Goal: Book appointment/travel/reservation

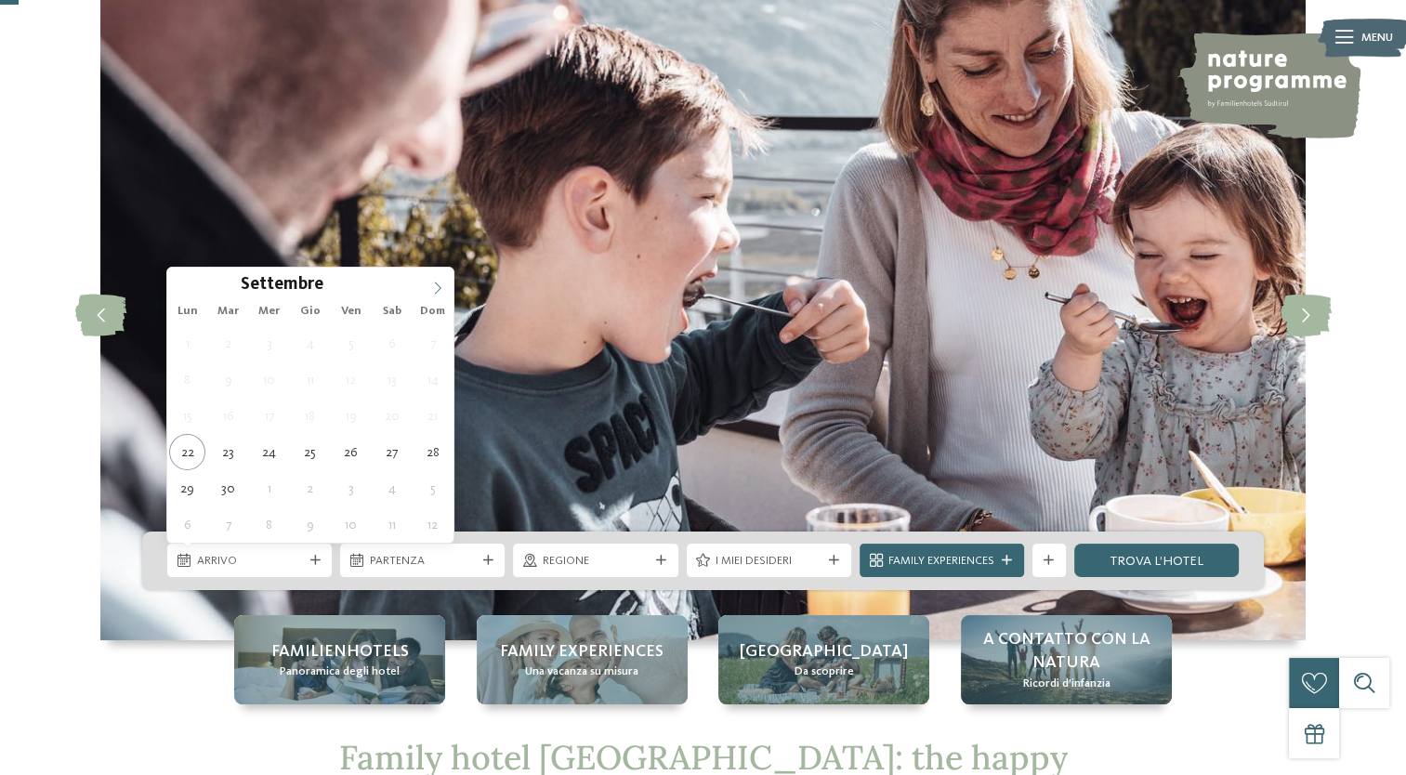
click at [439, 283] on icon at bounding box center [437, 288] width 13 height 13
type div "[DATE]"
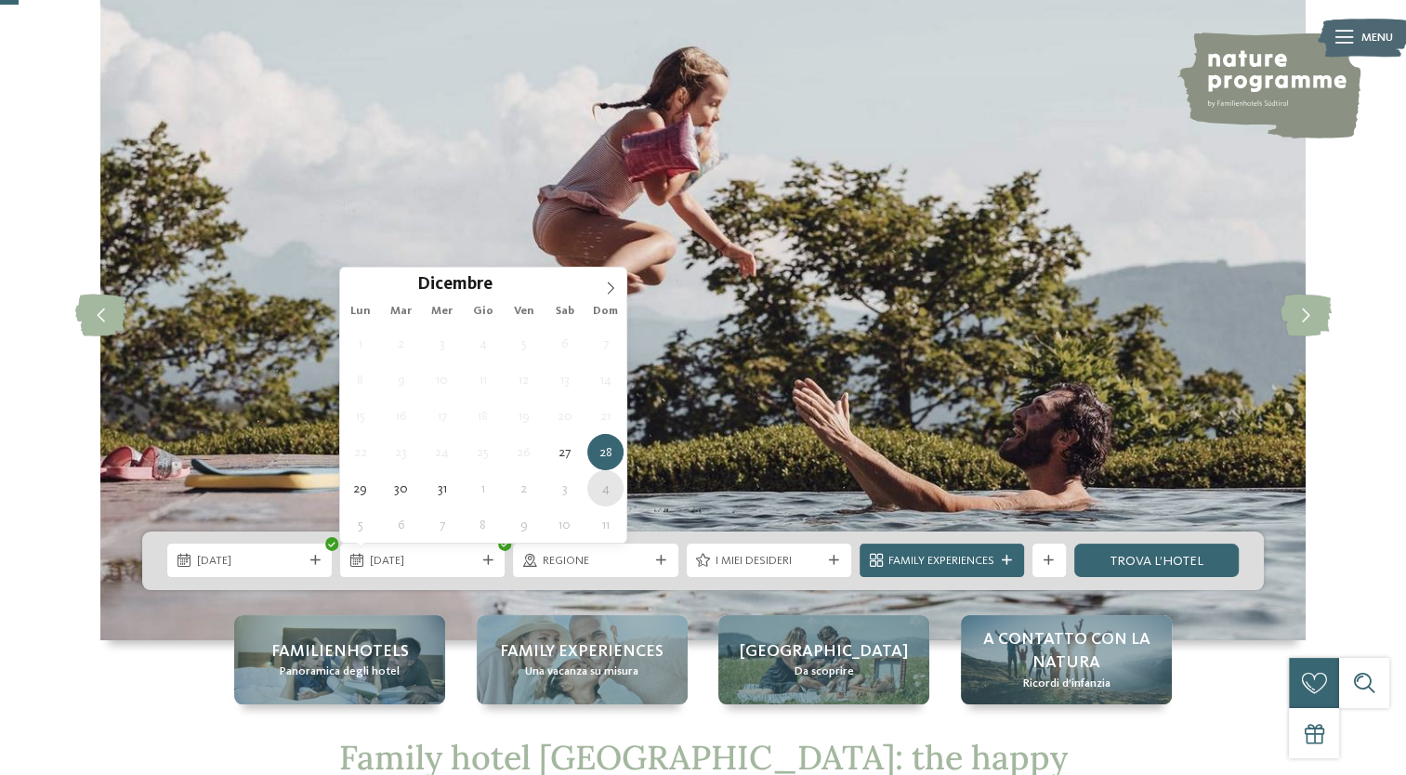
type div "[DATE]"
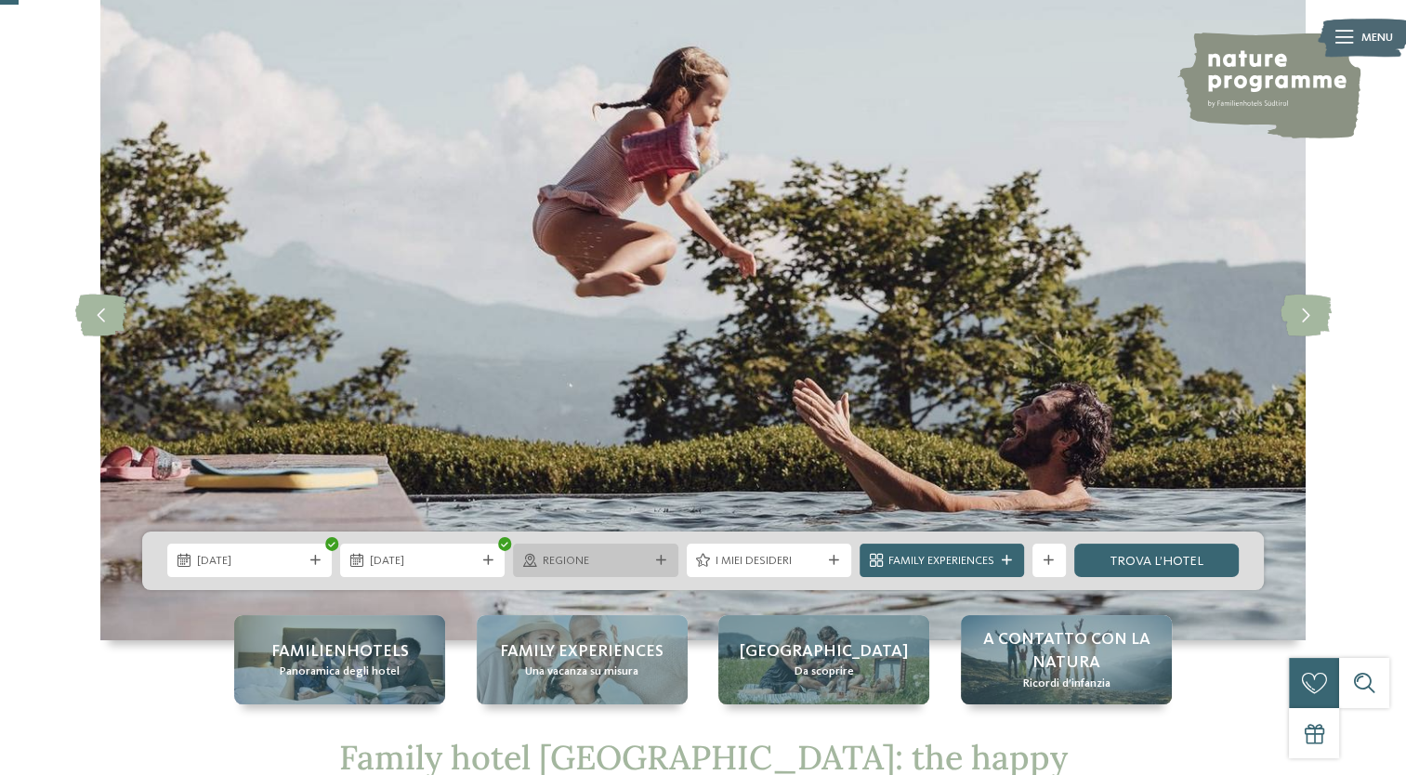
click at [585, 556] on span "Regione" at bounding box center [596, 561] width 106 height 17
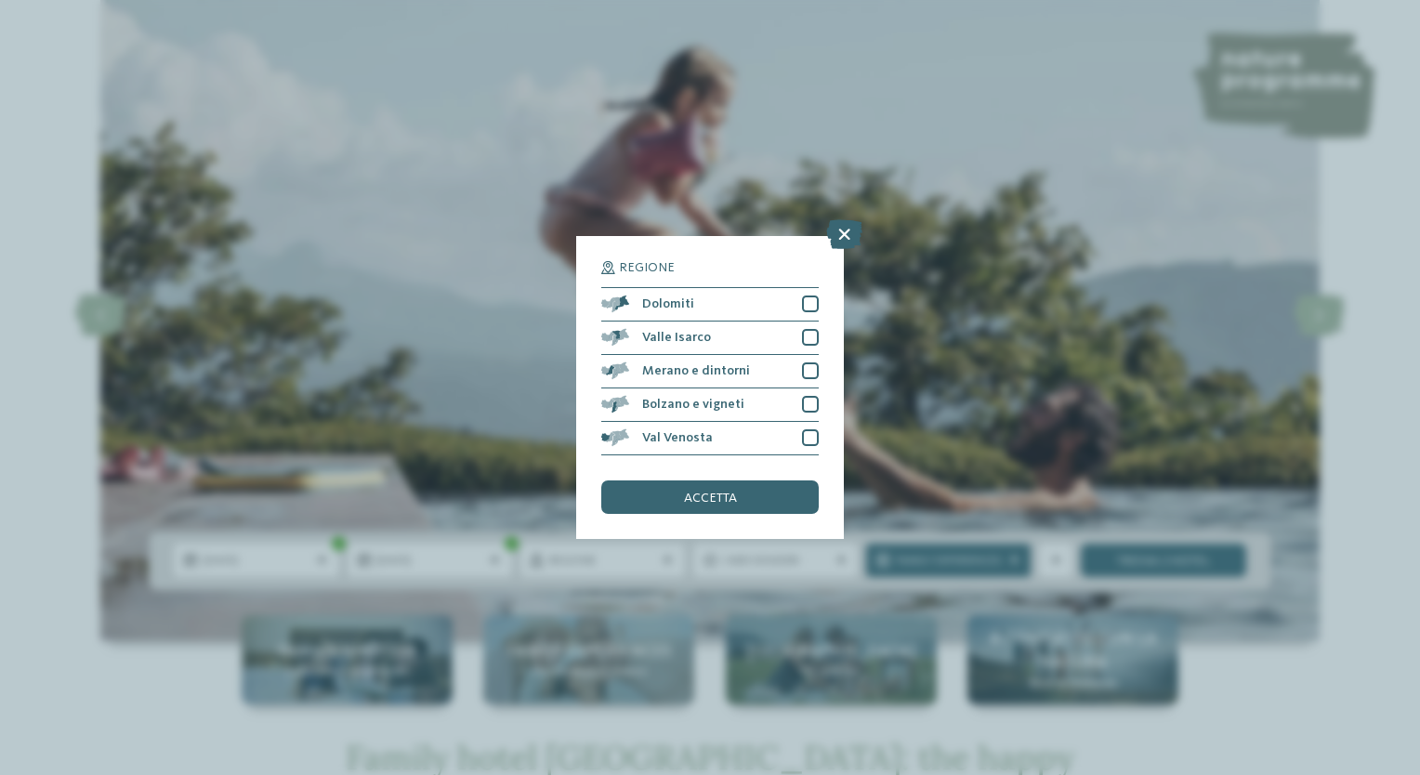
click at [819, 311] on div "Regione Dolomiti [GEOGRAPHIC_DATA]" at bounding box center [710, 387] width 268 height 303
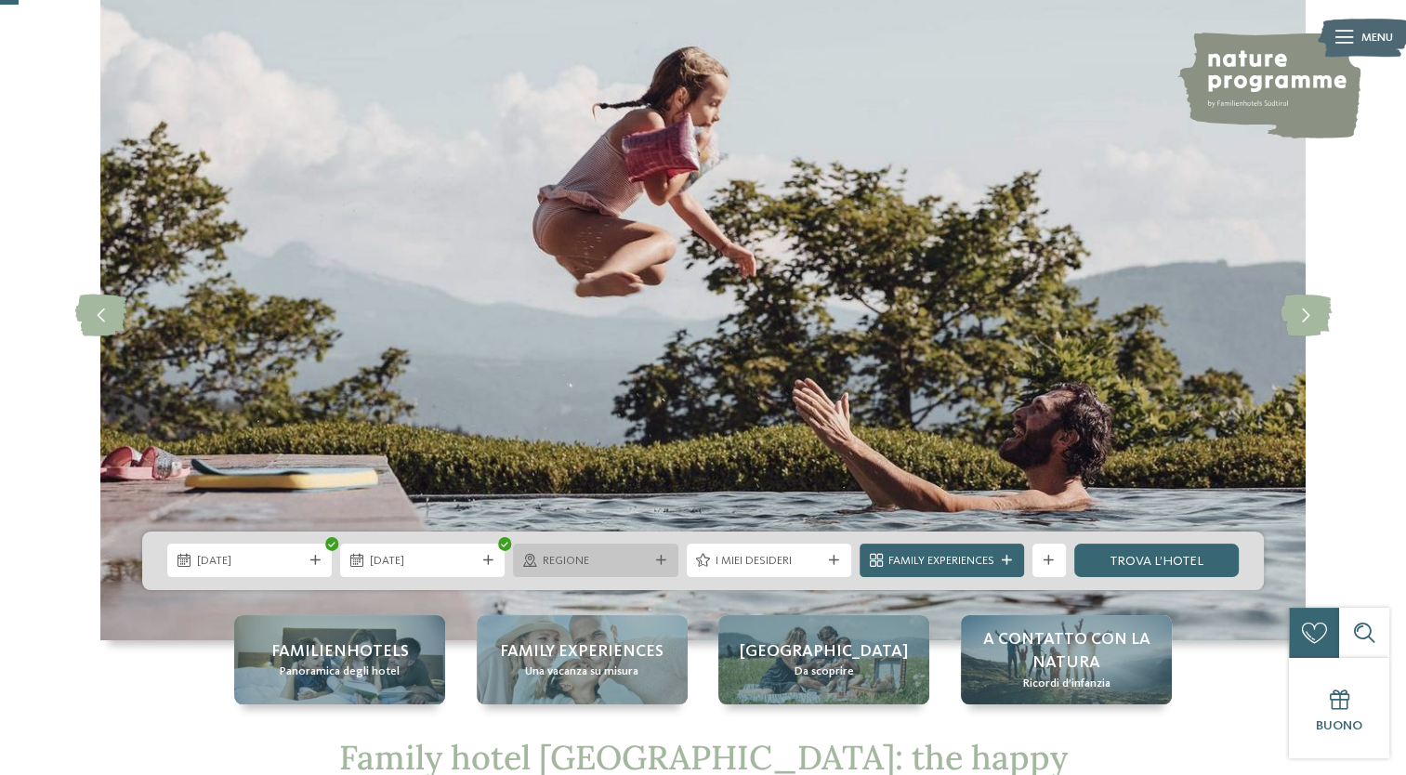
click at [573, 566] on span "Regione" at bounding box center [596, 561] width 106 height 17
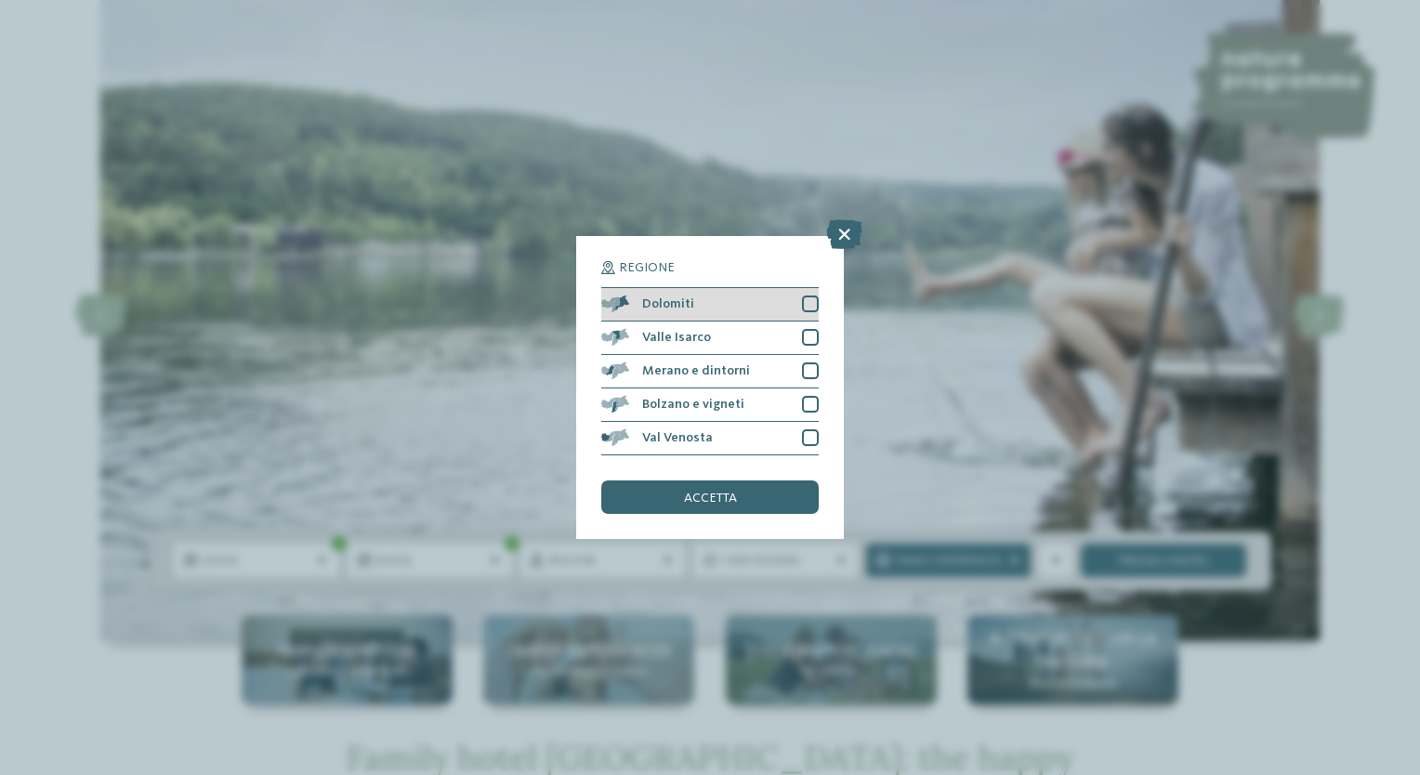
click at [808, 300] on div at bounding box center [810, 303] width 17 height 17
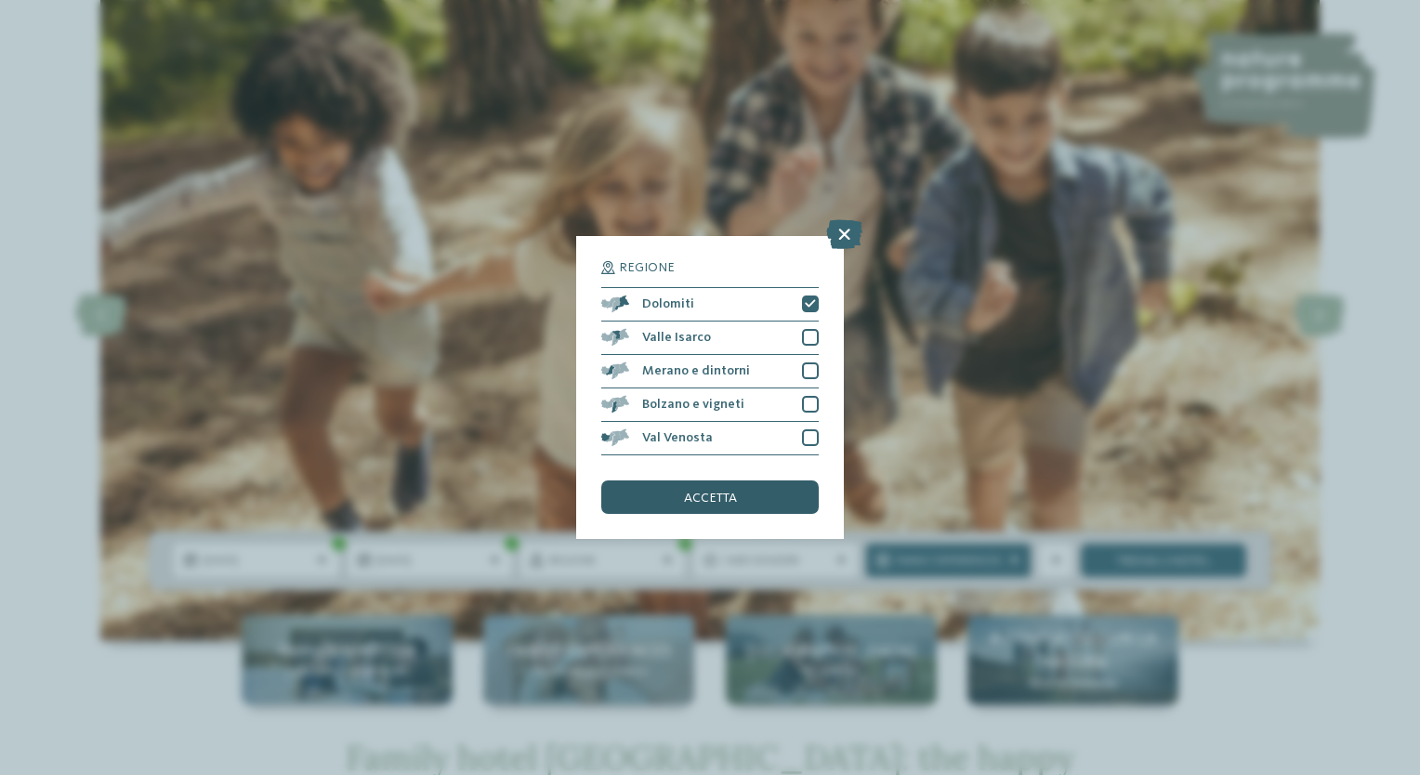
click at [702, 496] on span "accetta" at bounding box center [710, 497] width 53 height 13
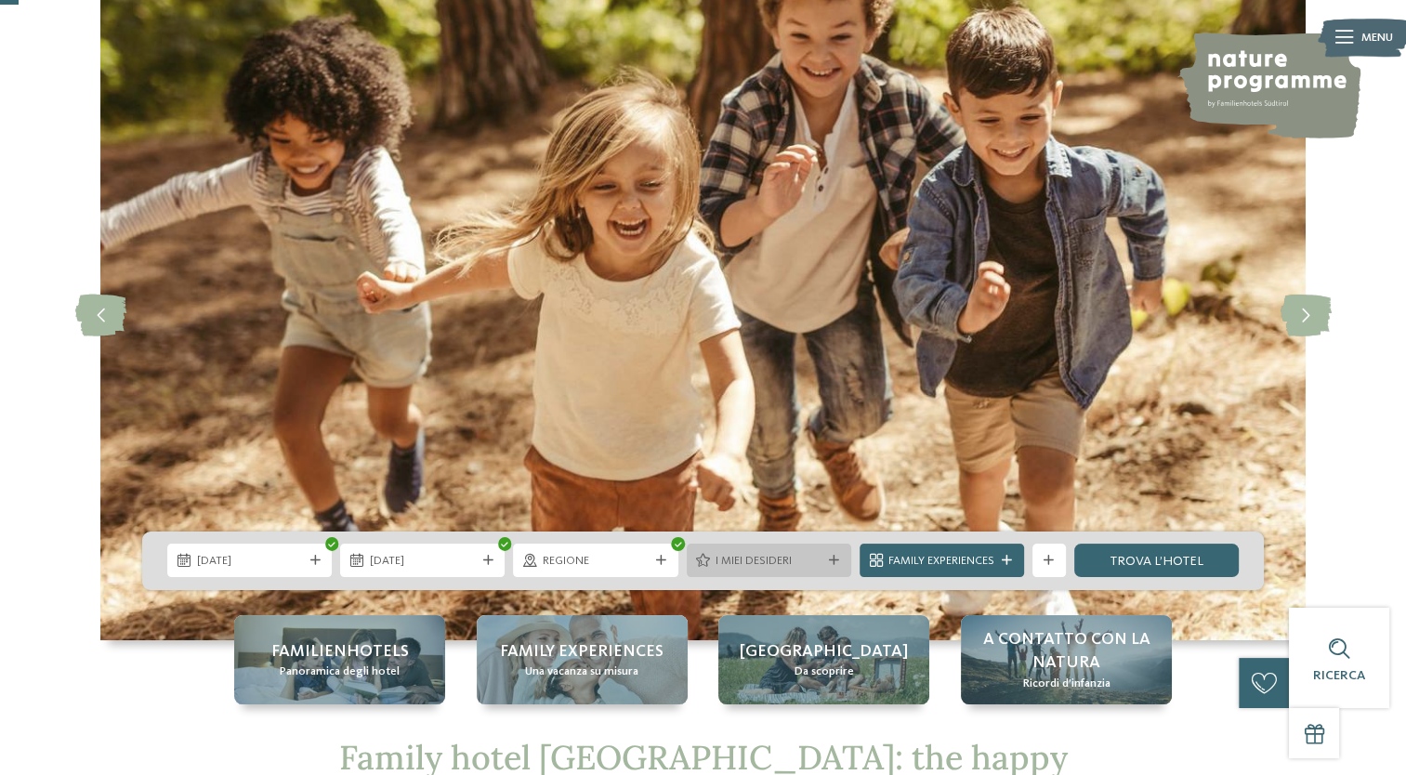
click at [783, 552] on div "I miei desideri" at bounding box center [769, 561] width 114 height 18
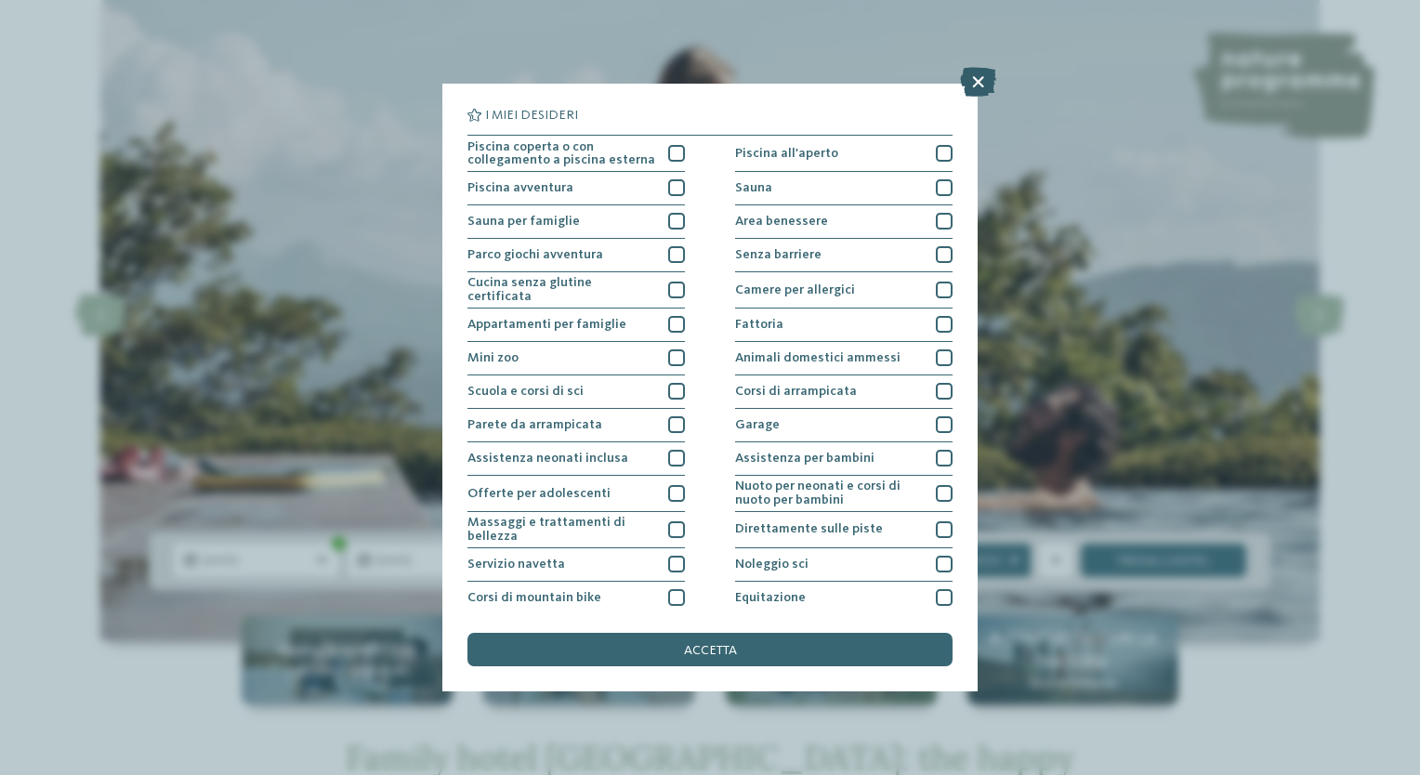
click at [969, 78] on icon at bounding box center [978, 82] width 36 height 30
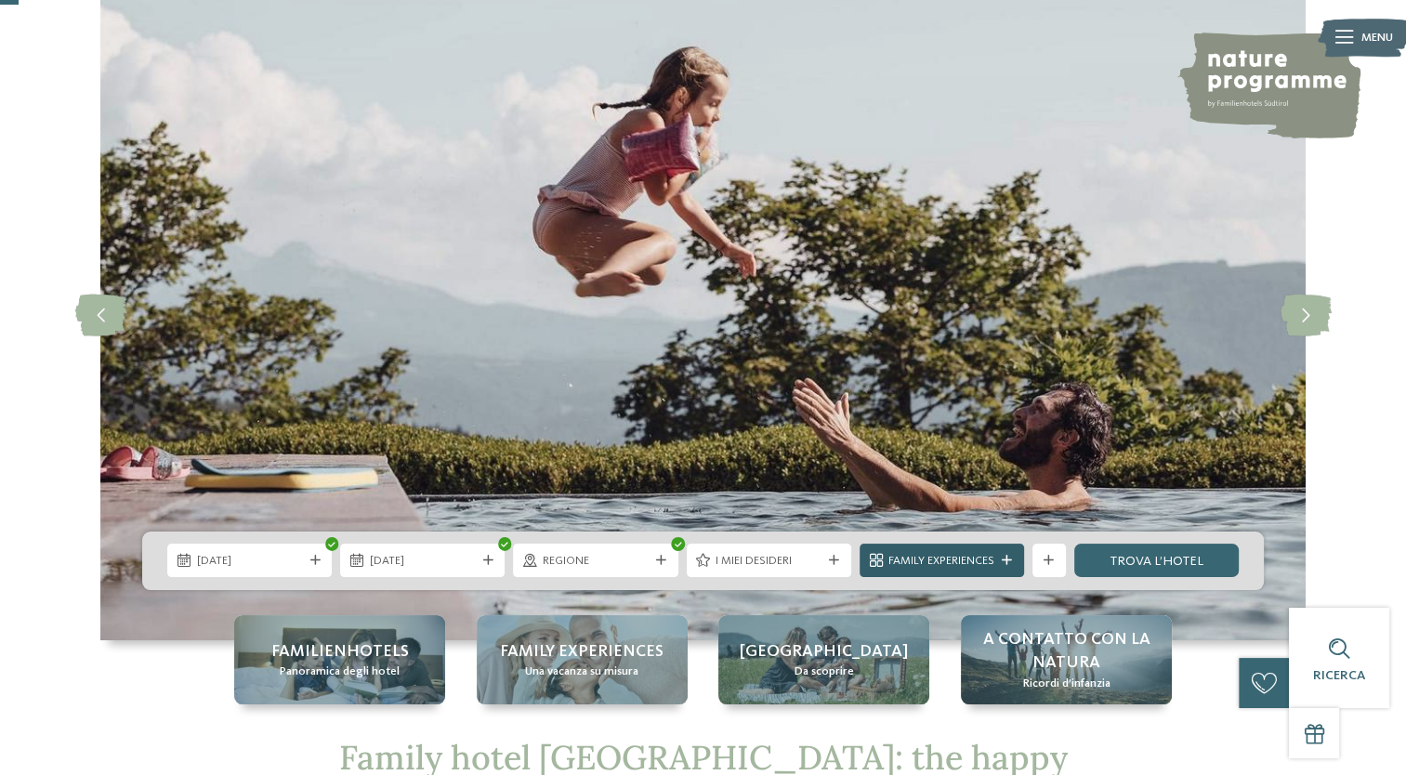
click at [1000, 558] on div at bounding box center [1007, 561] width 17 height 10
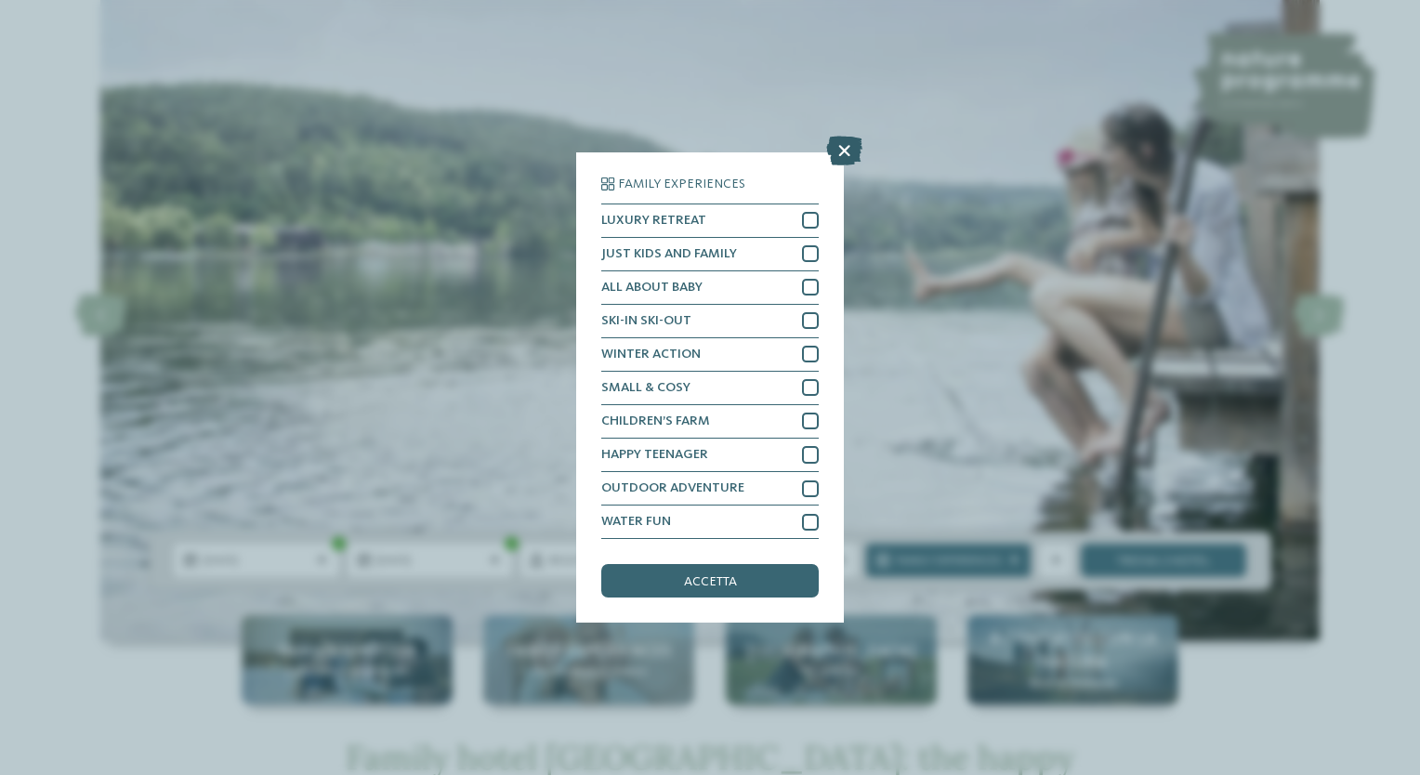
click at [845, 149] on icon at bounding box center [844, 151] width 36 height 30
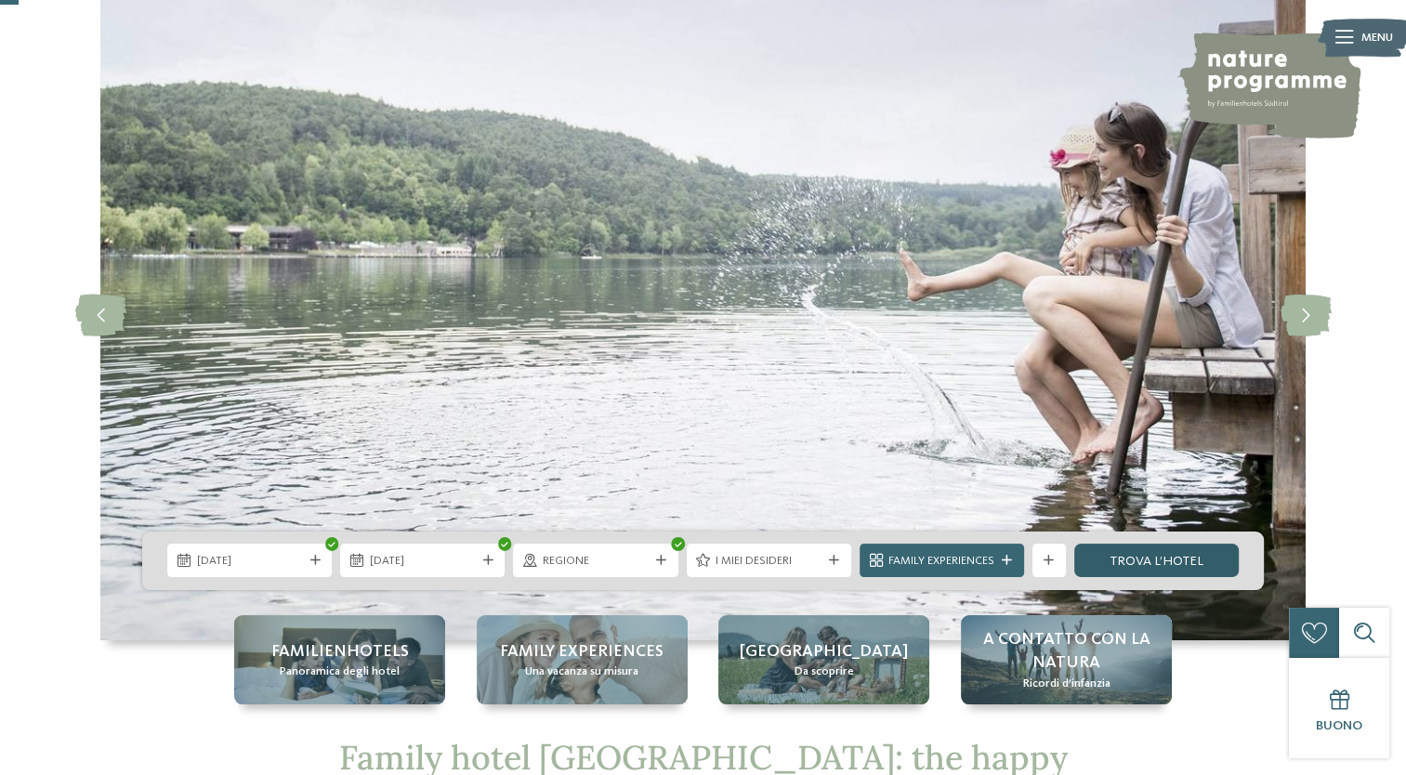
click at [1138, 555] on link "trova l’hotel" at bounding box center [1156, 560] width 164 height 33
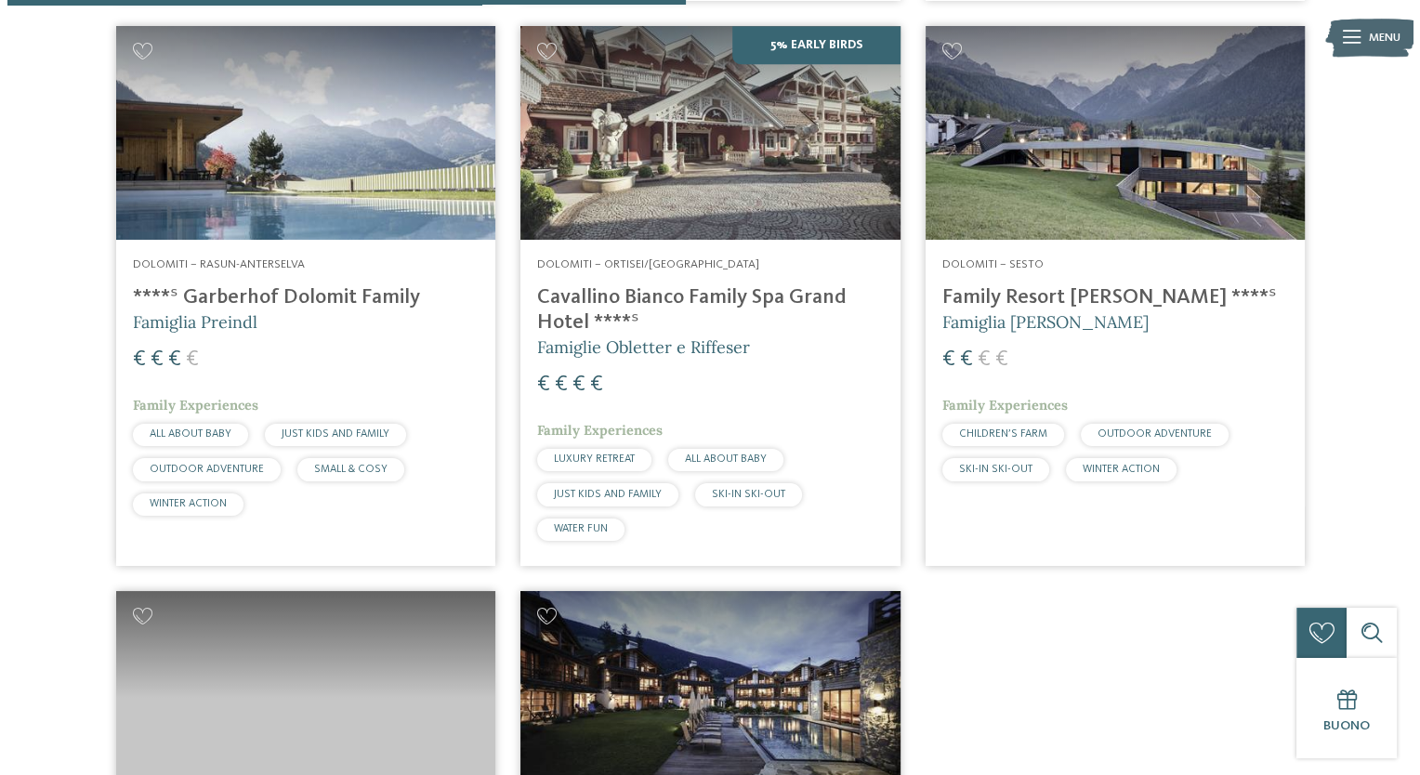
scroll to position [1095, 0]
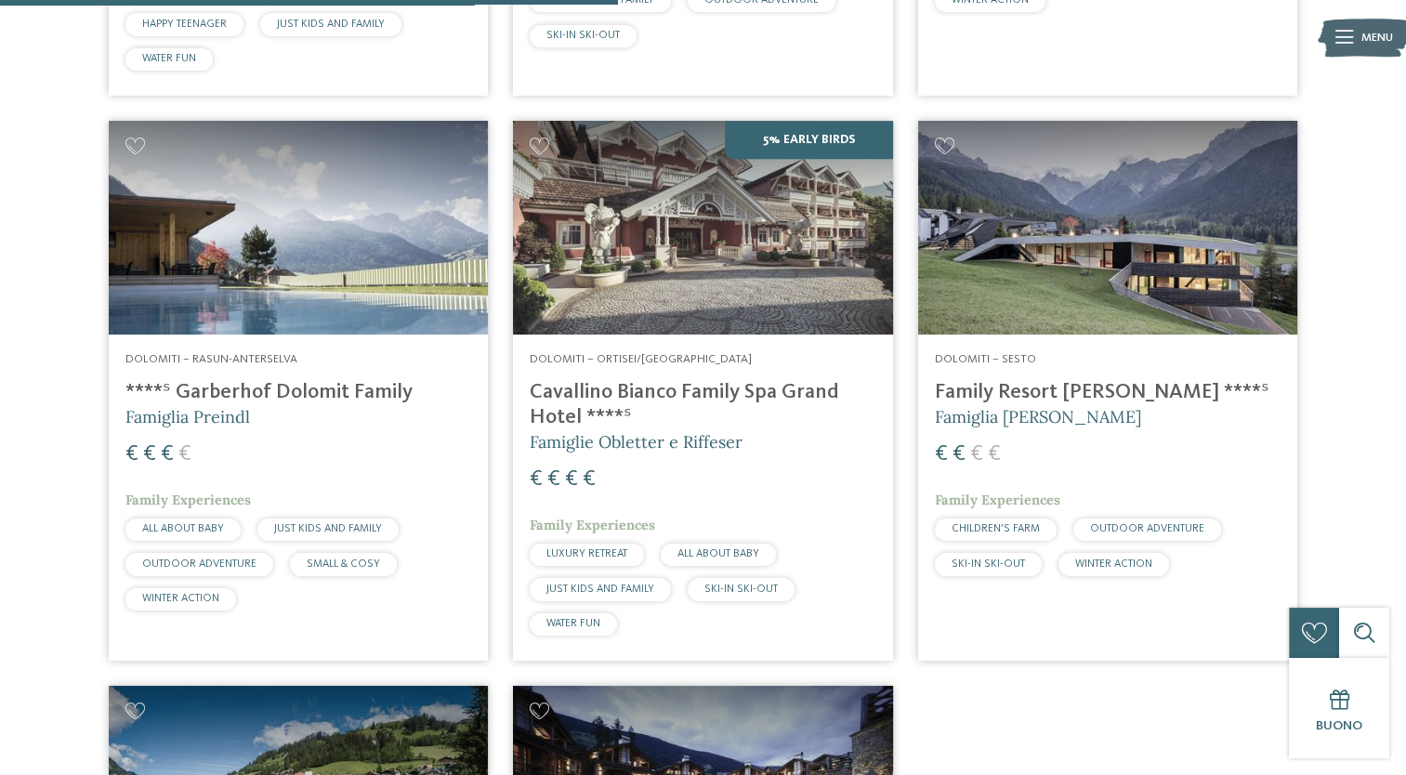
click at [994, 391] on h4 "Family Resort [PERSON_NAME] ****ˢ" at bounding box center [1108, 392] width 346 height 25
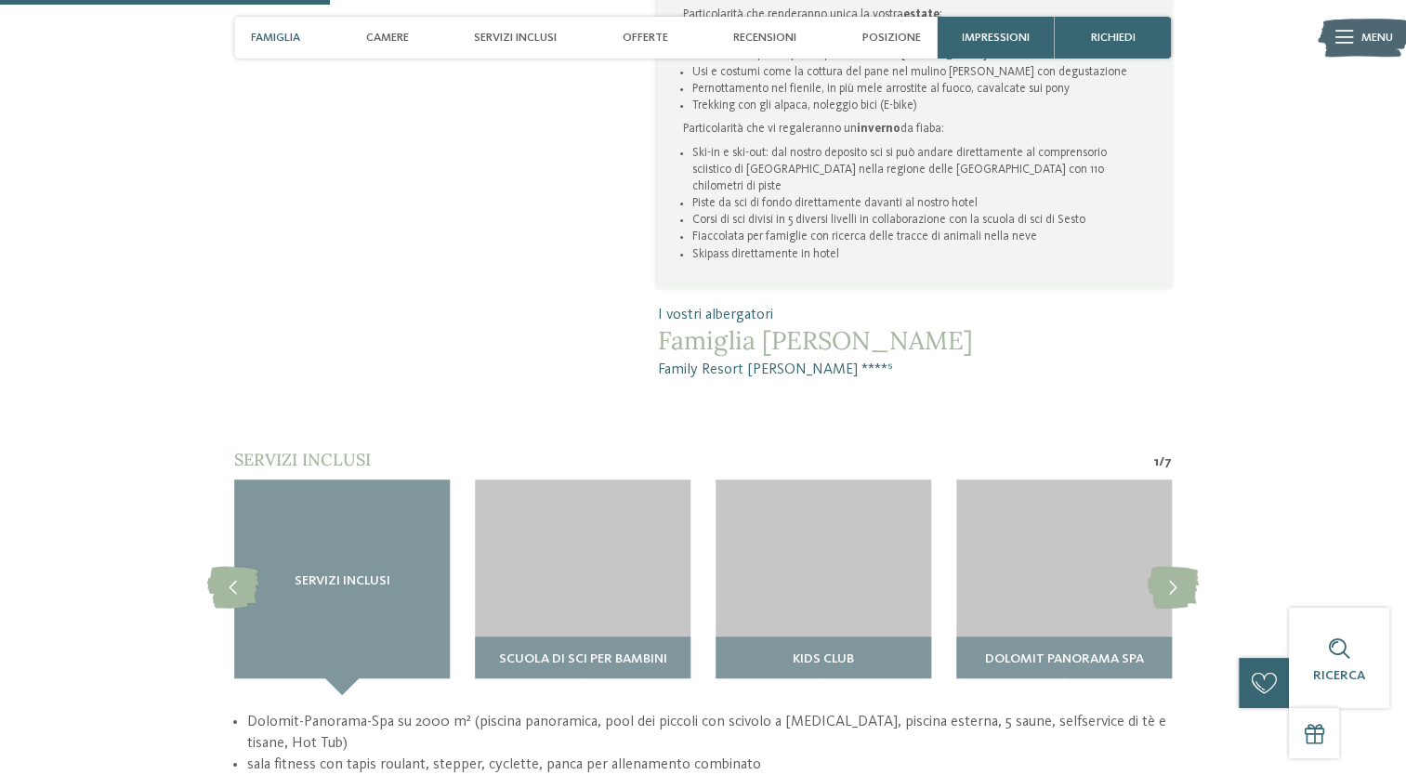
scroll to position [1301, 0]
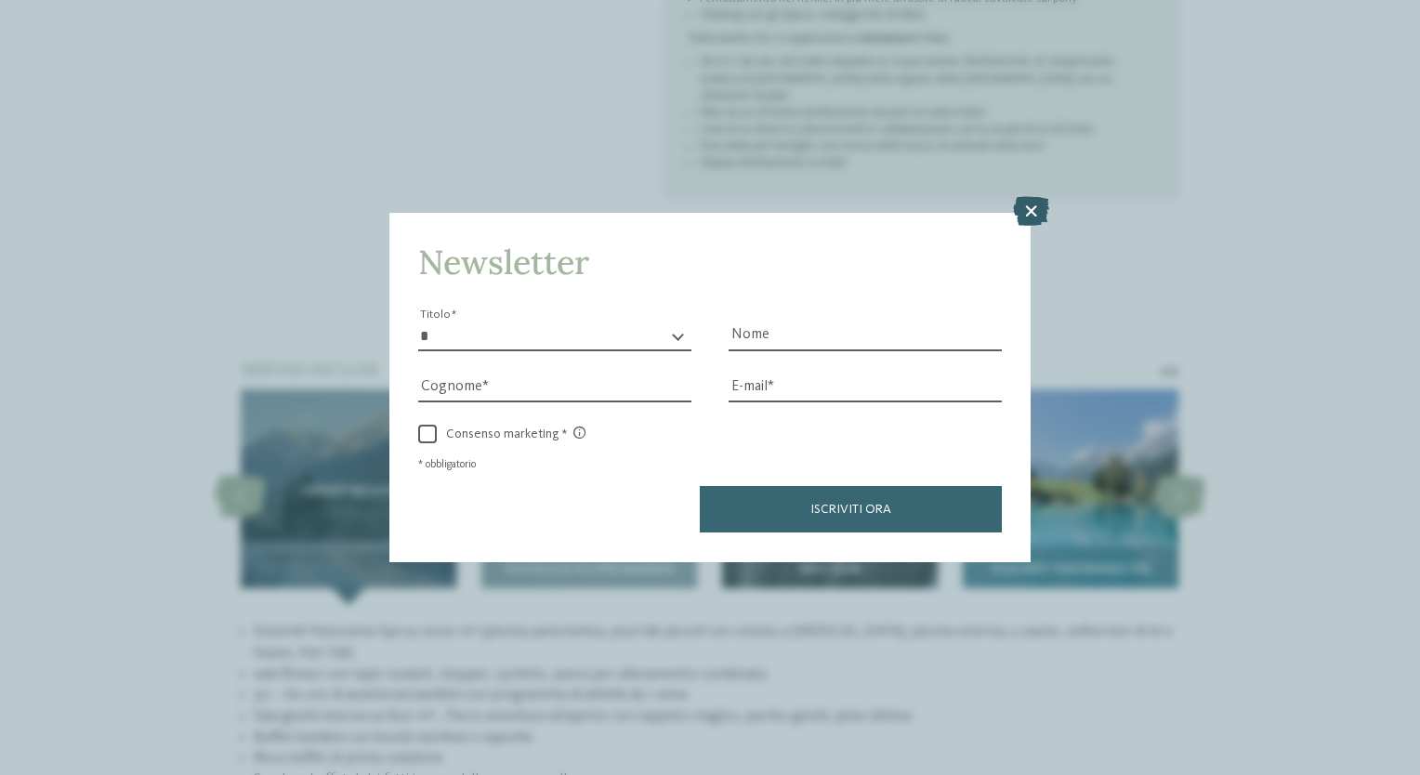
click at [1038, 214] on icon at bounding box center [1031, 212] width 36 height 30
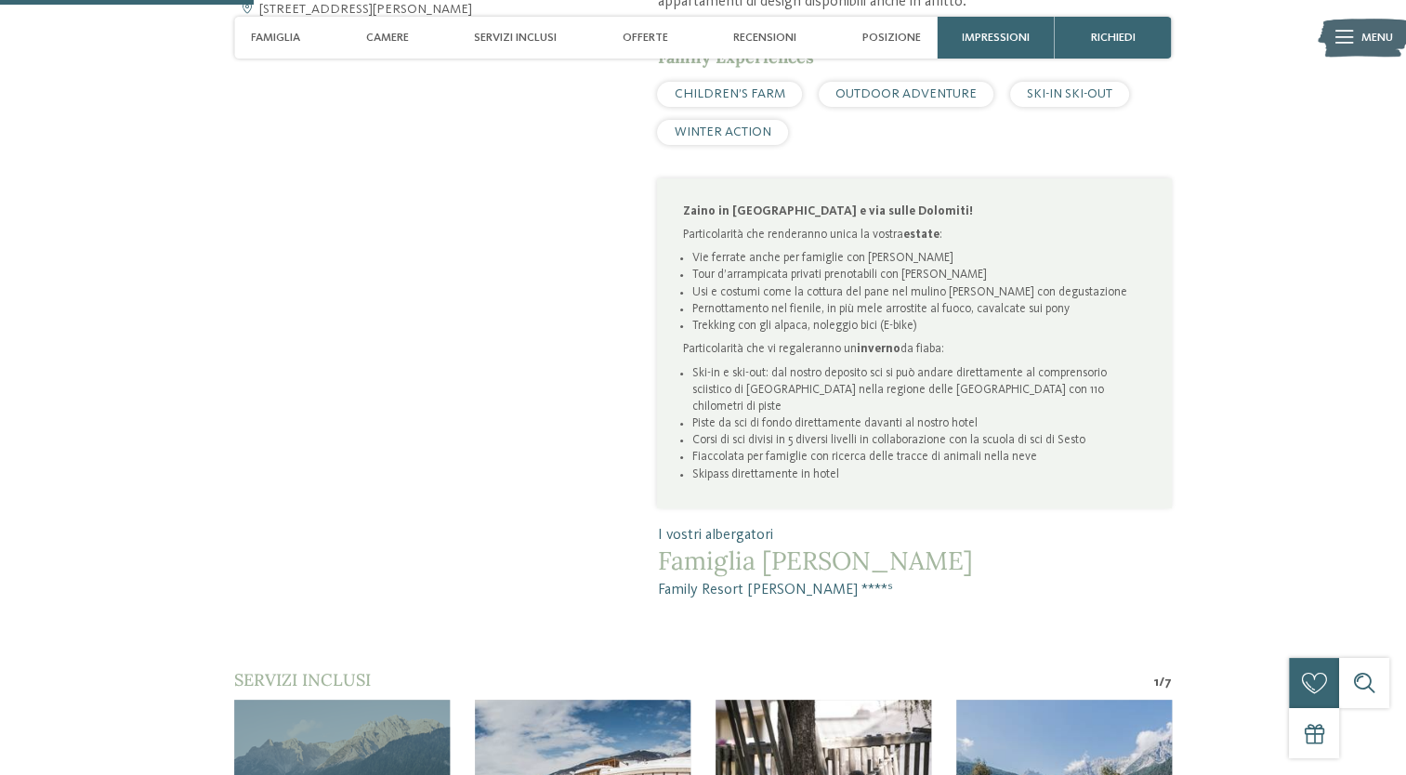
scroll to position [929, 0]
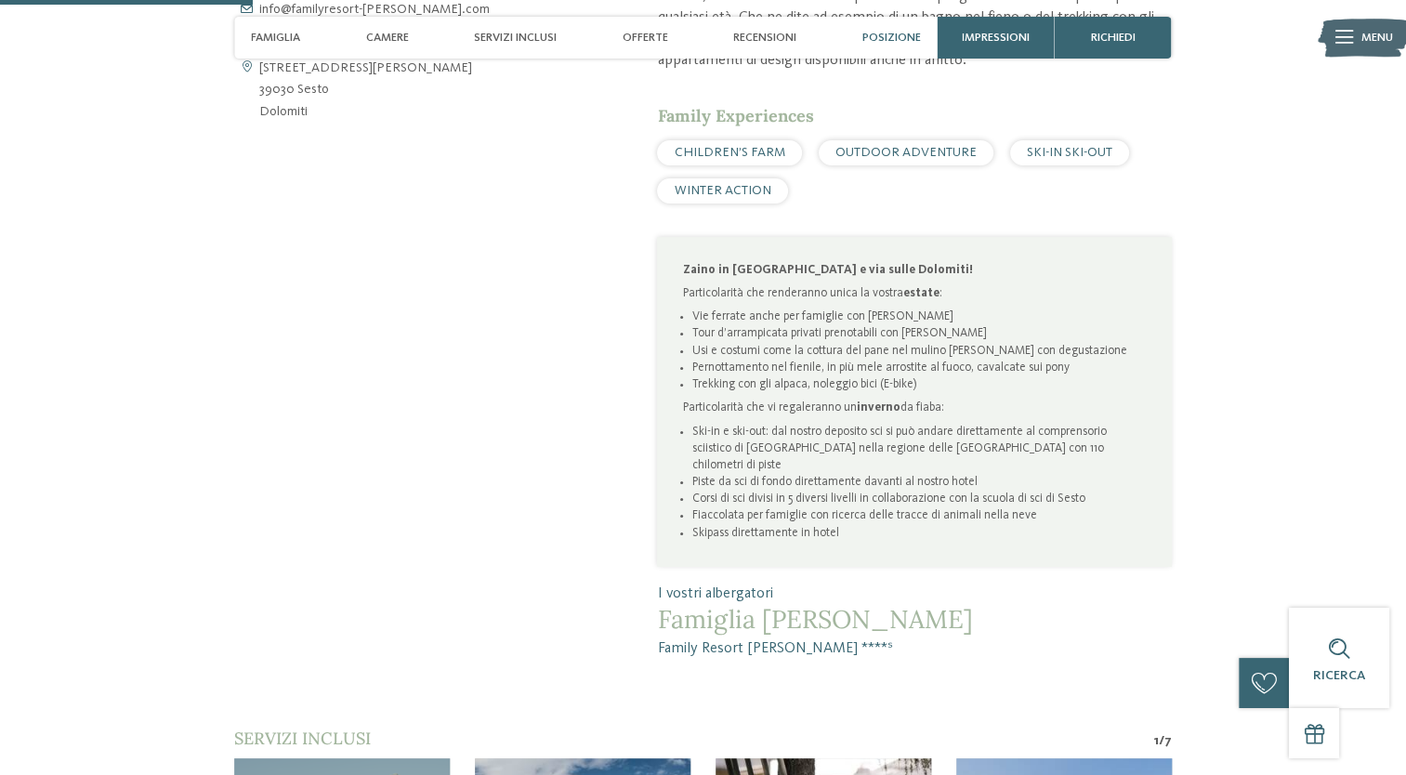
click at [876, 41] on span "Posizione" at bounding box center [891, 38] width 59 height 14
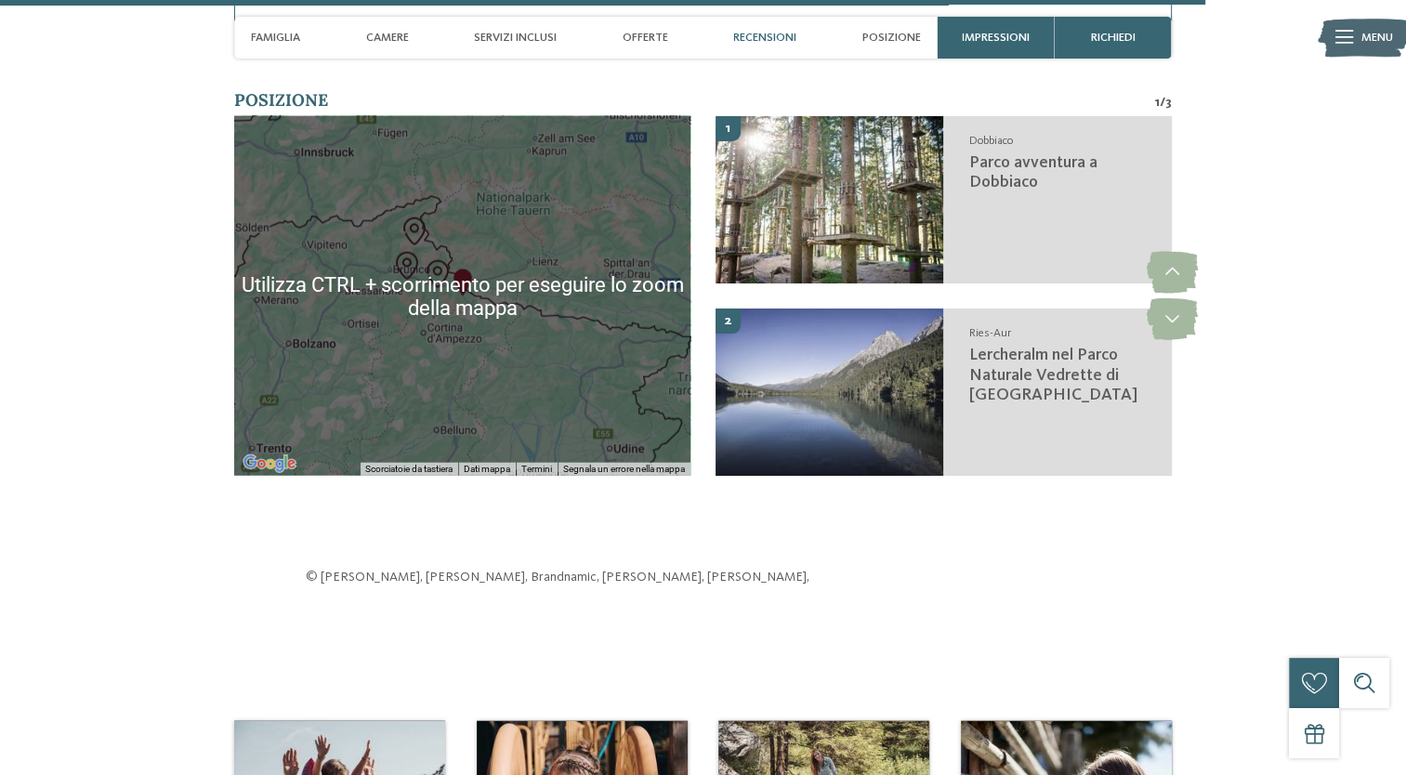
scroll to position [4409, 0]
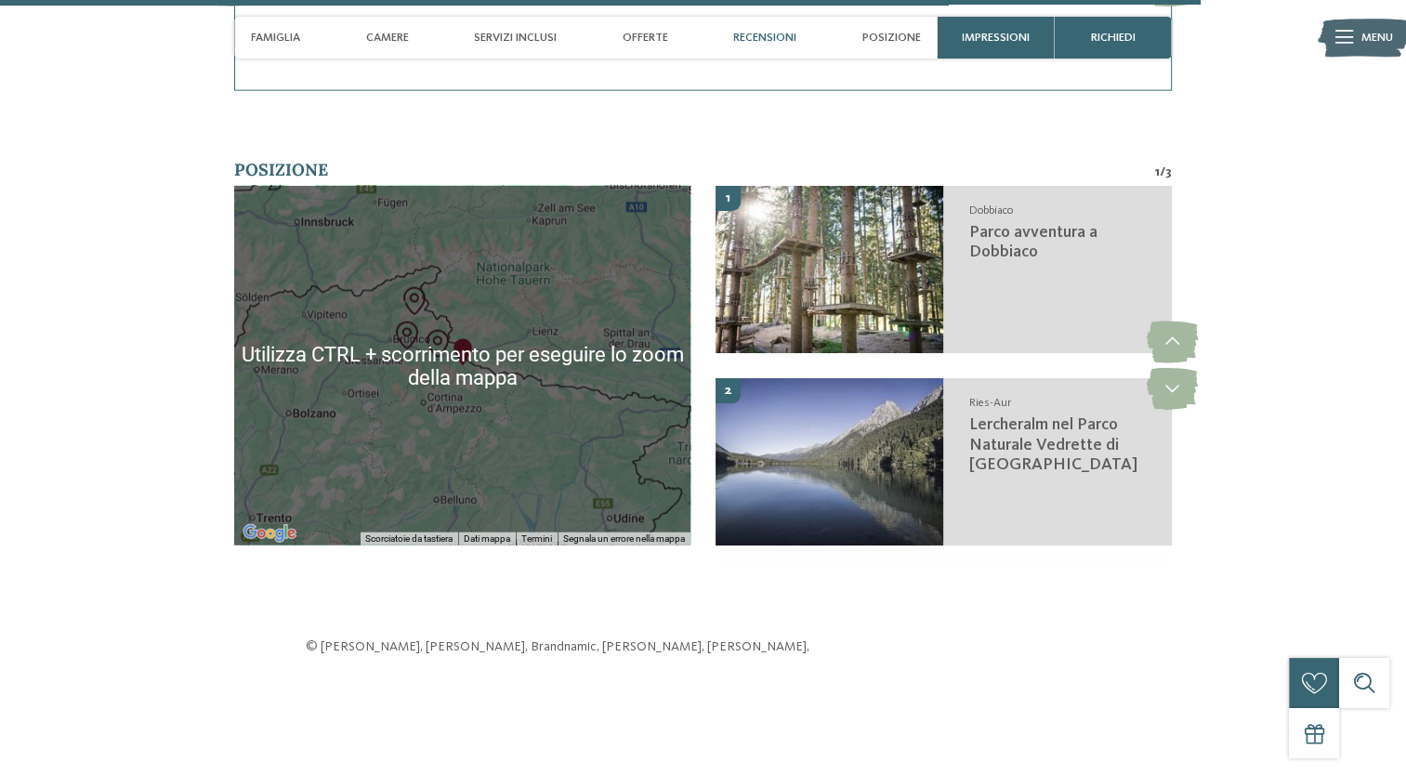
click at [475, 330] on div at bounding box center [462, 366] width 456 height 360
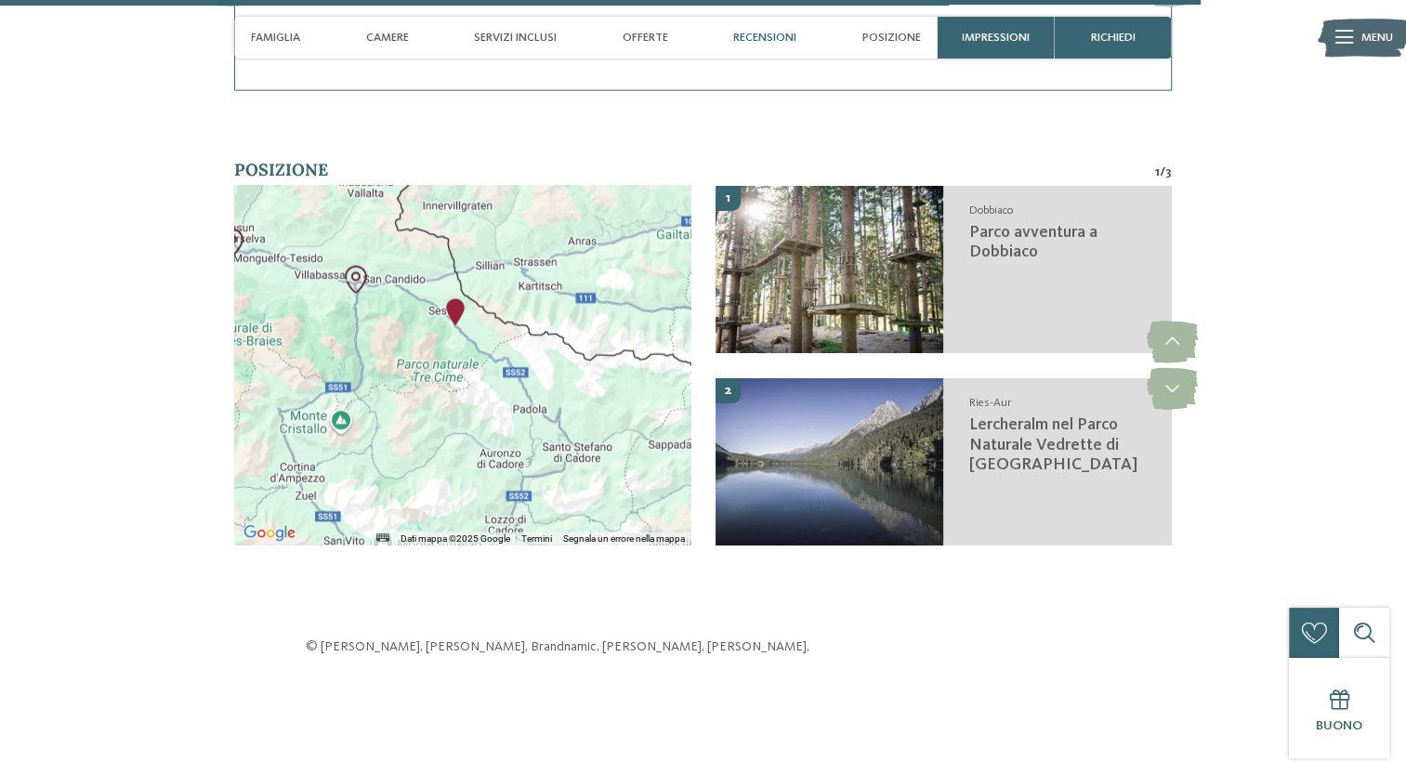
drag, startPoint x: 382, startPoint y: 302, endPoint x: 483, endPoint y: 359, distance: 116.1
click at [483, 359] on div at bounding box center [462, 366] width 456 height 360
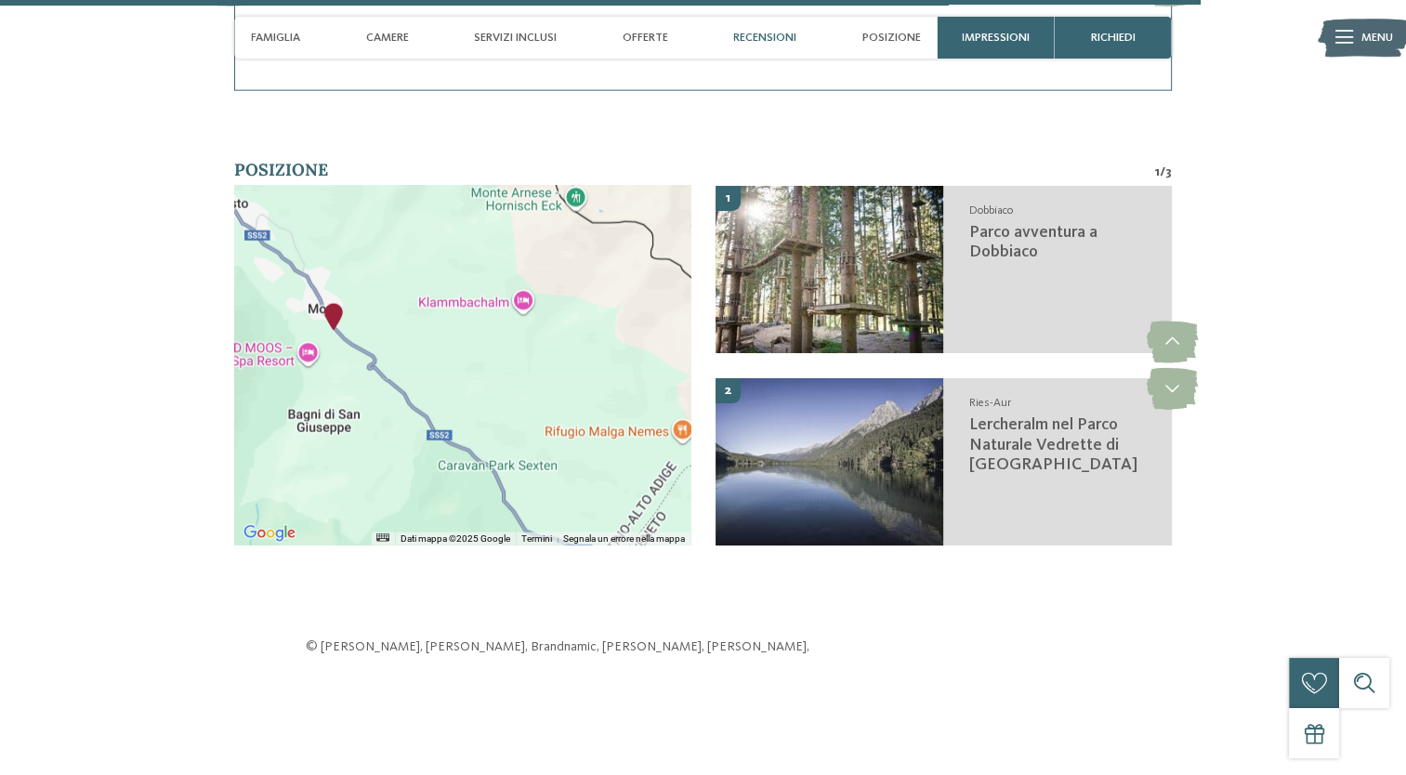
drag, startPoint x: 387, startPoint y: 239, endPoint x: 711, endPoint y: 473, distance: 399.9
click at [711, 473] on div "← Sposta a sinistra → Sposta a destra ↑ Sposta in alto ↓ Sposta in basso + Aume…" at bounding box center [702, 378] width 937 height 385
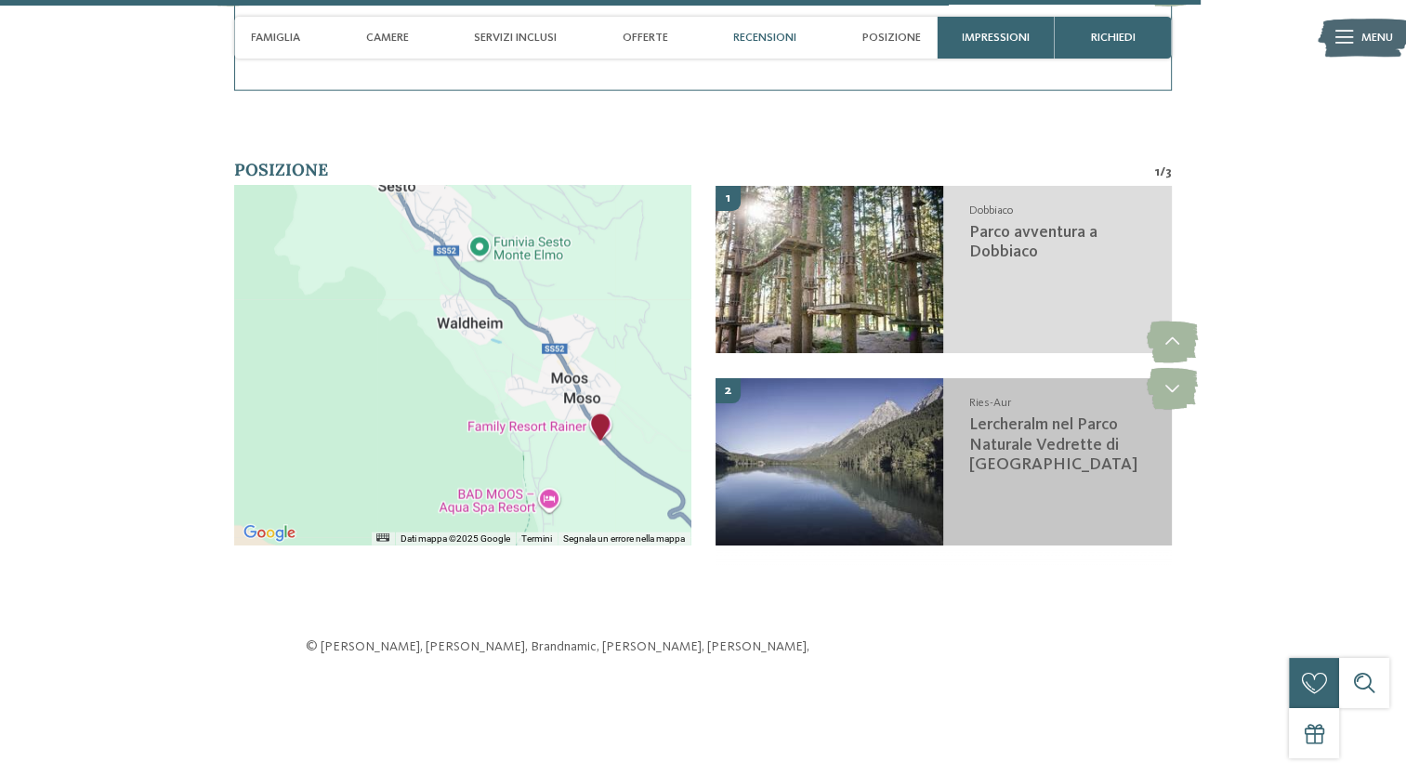
drag, startPoint x: 365, startPoint y: 270, endPoint x: 724, endPoint y: 407, distance: 383.8
click at [724, 407] on div "← Sposta a sinistra → Sposta a destra ↑ Sposta in alto ↓ Sposta in basso + Aume…" at bounding box center [702, 378] width 937 height 385
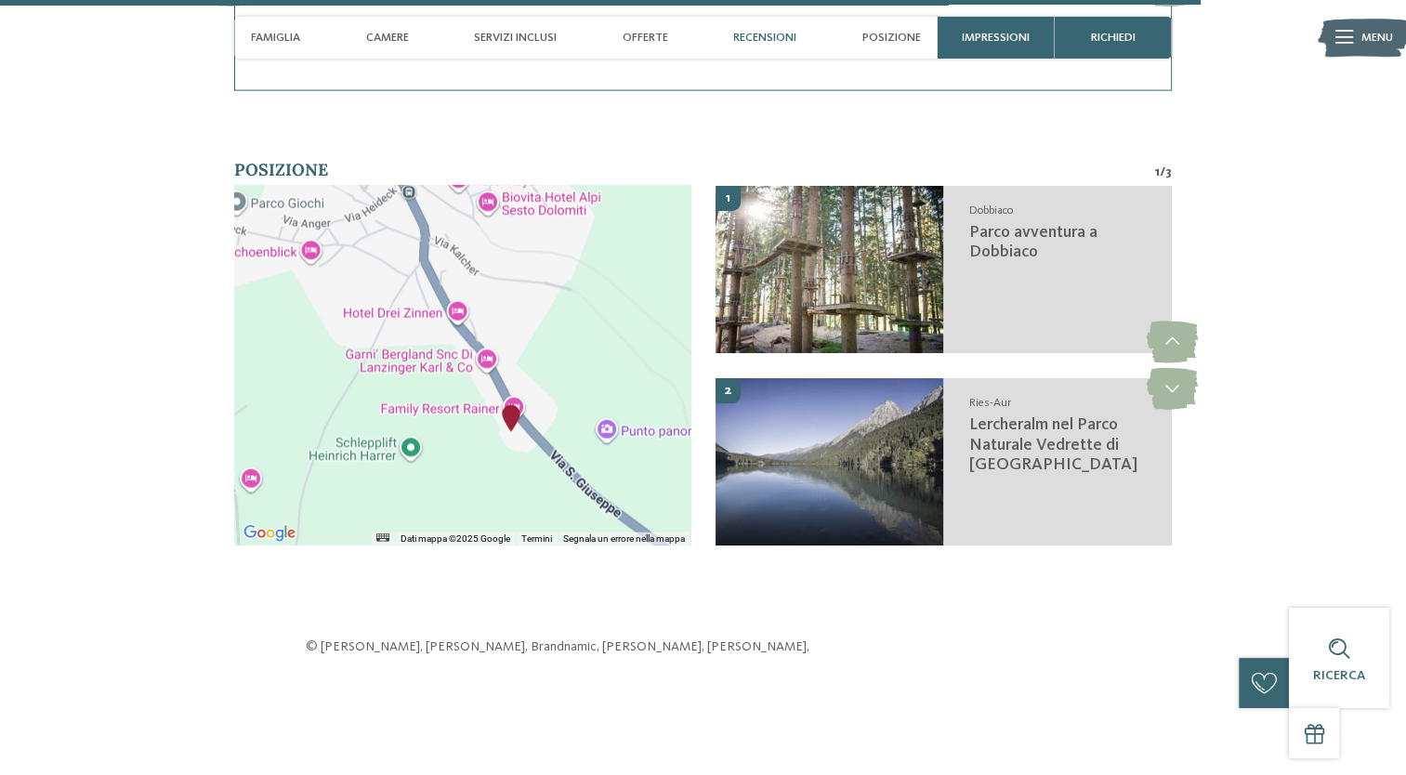
drag, startPoint x: 616, startPoint y: 381, endPoint x: 639, endPoint y: 203, distance: 179.9
click at [639, 203] on div at bounding box center [462, 366] width 456 height 360
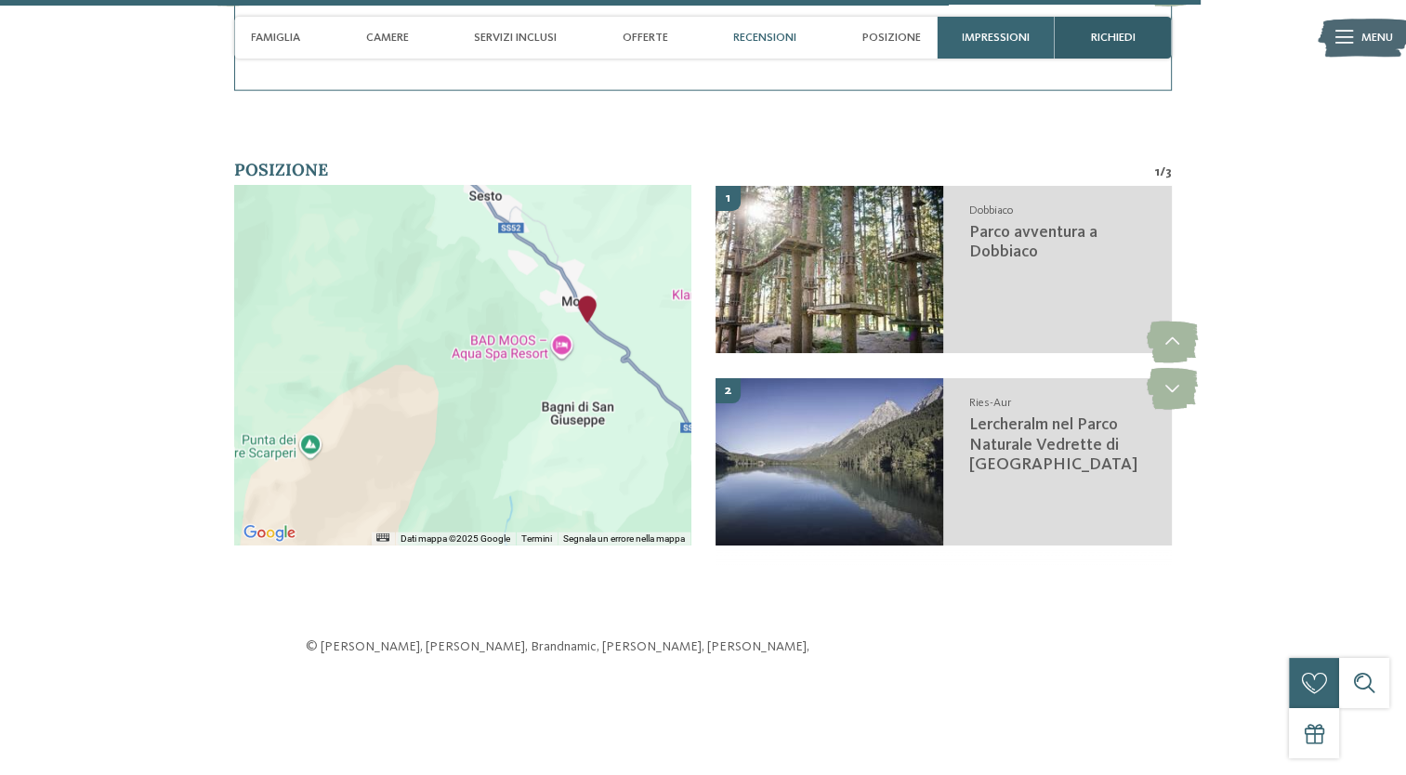
click at [1113, 29] on div "richiedi" at bounding box center [1113, 38] width 117 height 42
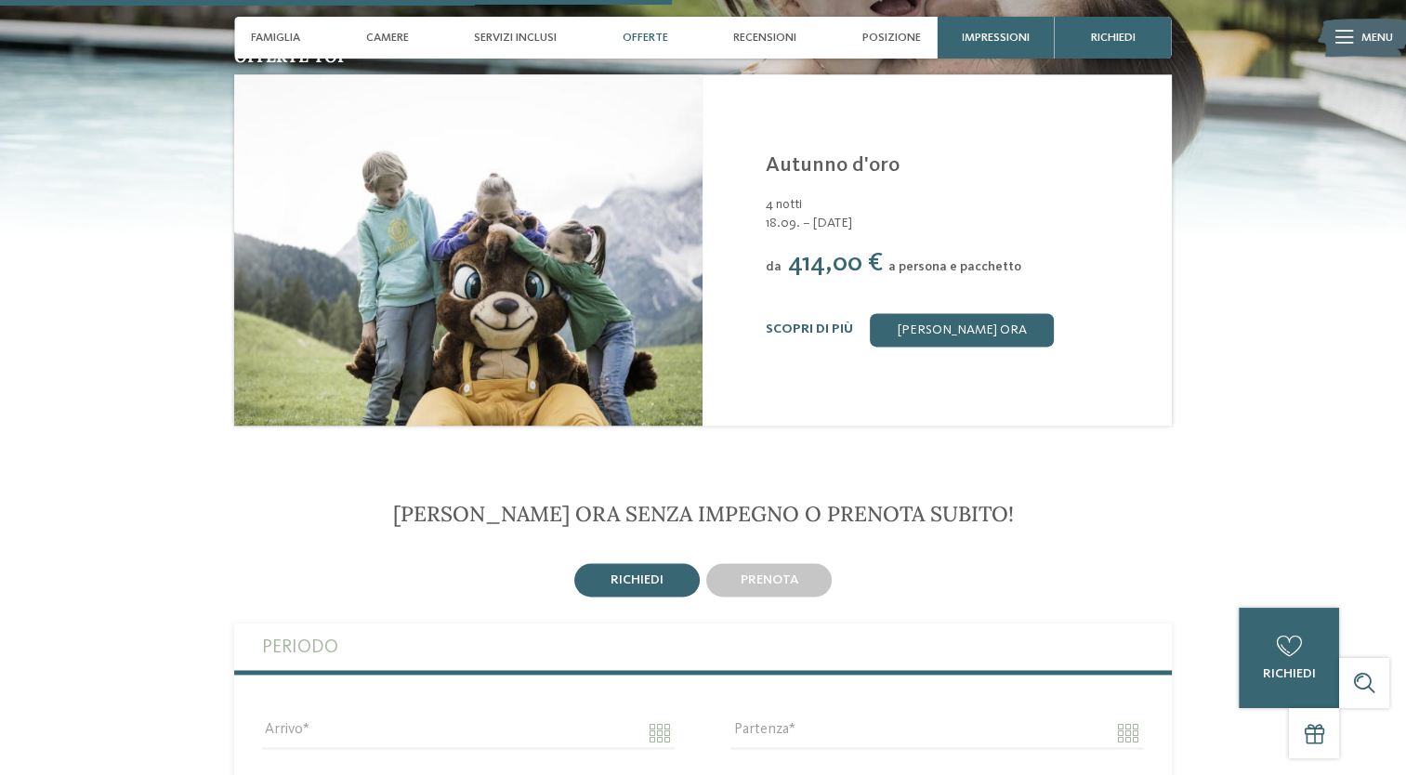
scroll to position [2378, 0]
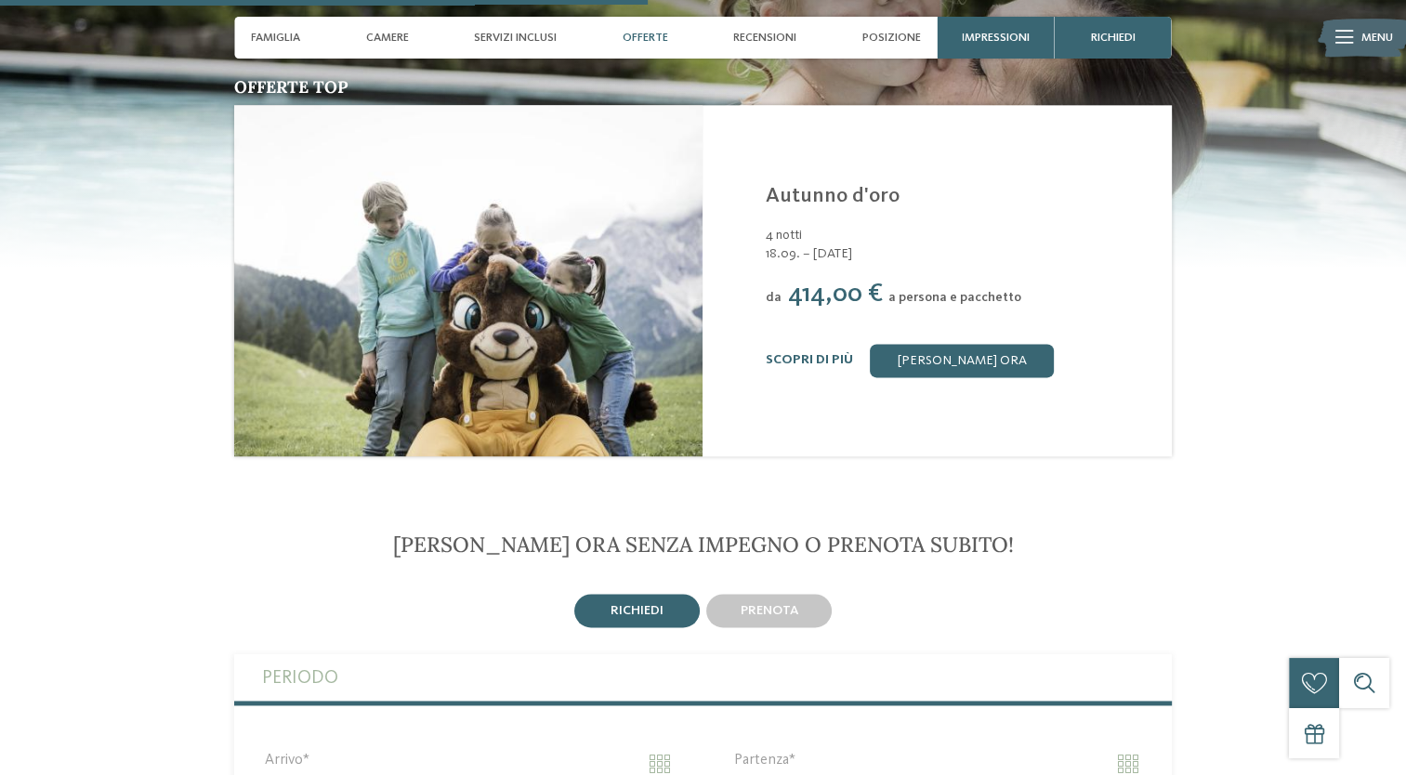
click at [674, 39] on div "Offerte" at bounding box center [645, 38] width 62 height 42
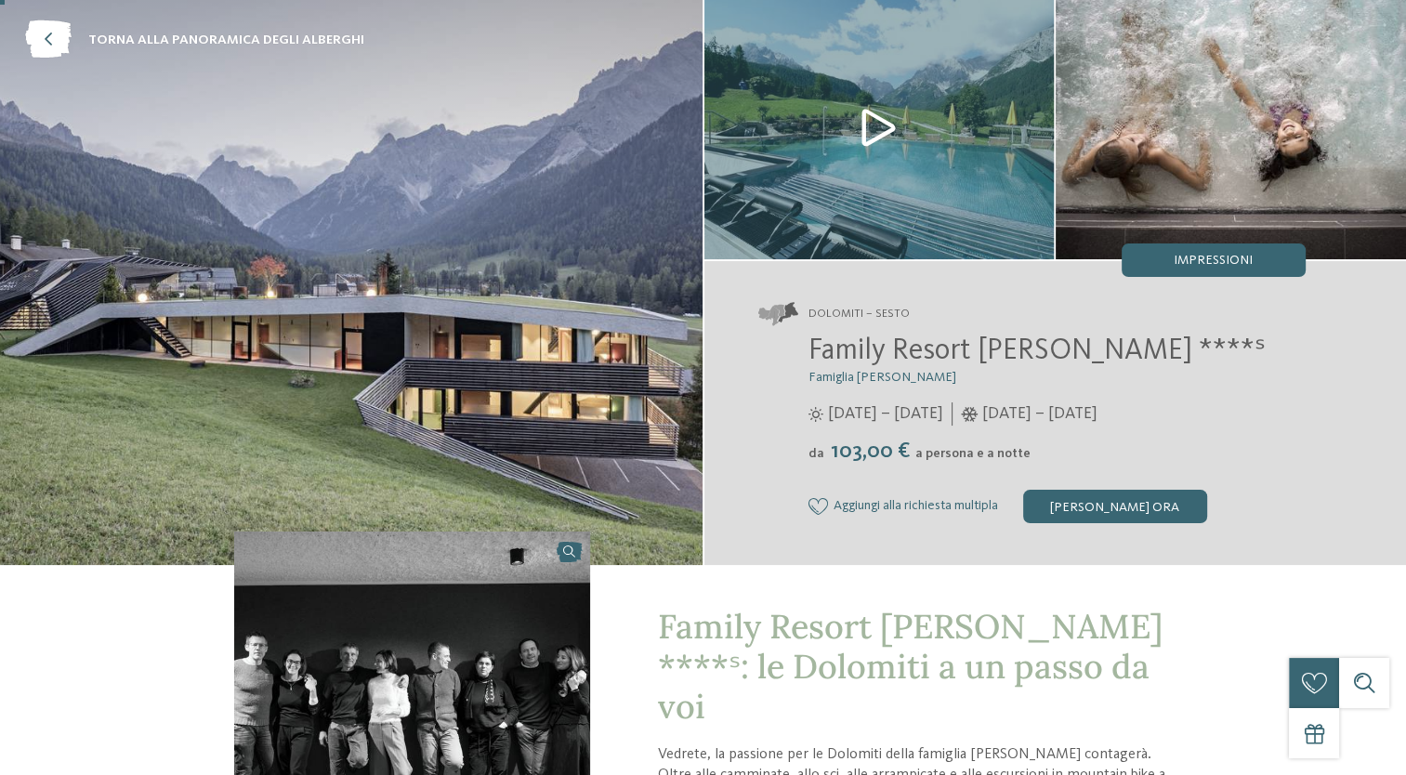
scroll to position [0, 0]
